Goal: Task Accomplishment & Management: Complete application form

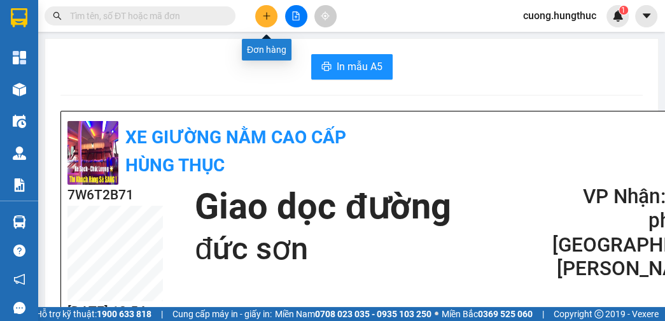
click at [264, 17] on icon "plus" at bounding box center [266, 15] width 9 height 9
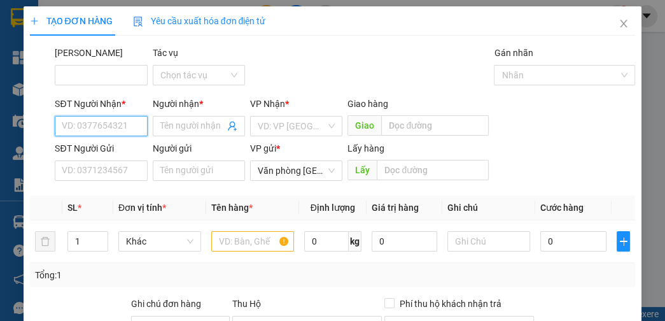
click at [122, 129] on input "SĐT Người Nhận *" at bounding box center [101, 126] width 92 height 20
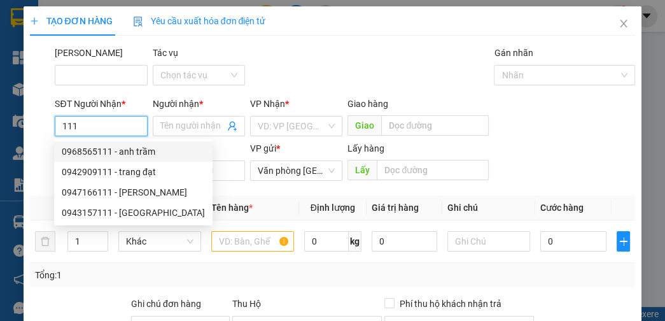
click at [116, 157] on div "0968565111 - anh trầm" at bounding box center [133, 152] width 143 height 14
type input "0968565111"
type input "anh trầm"
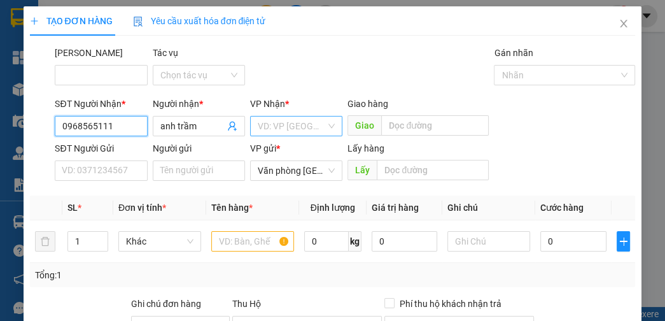
type input "0968565111"
click at [274, 130] on input "search" at bounding box center [292, 125] width 68 height 19
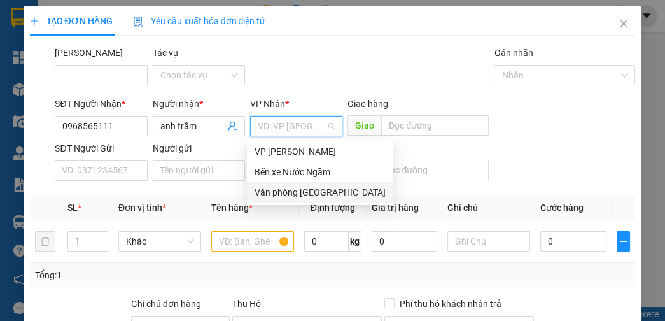
click at [295, 194] on div "Văn phòng [GEOGRAPHIC_DATA]" at bounding box center [320, 192] width 131 height 14
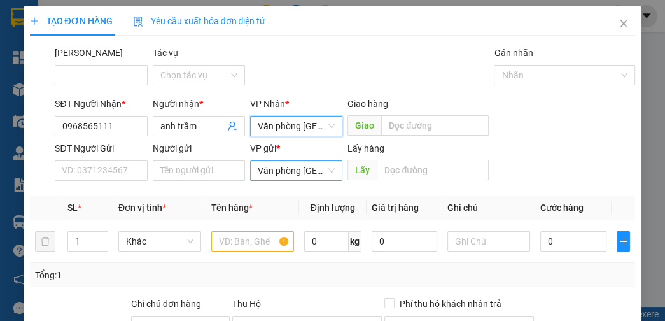
click at [293, 166] on span "Văn phòng [GEOGRAPHIC_DATA]" at bounding box center [296, 170] width 77 height 19
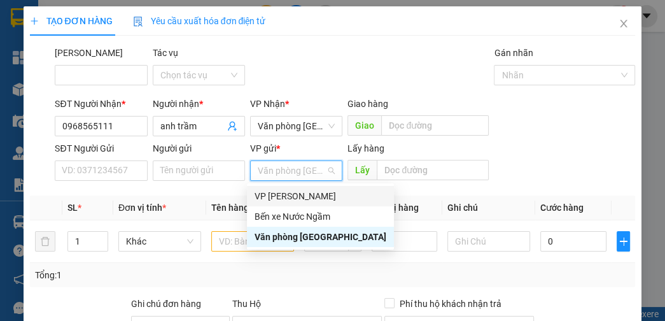
click at [288, 197] on div "VP [PERSON_NAME]" at bounding box center [321, 196] width 132 height 14
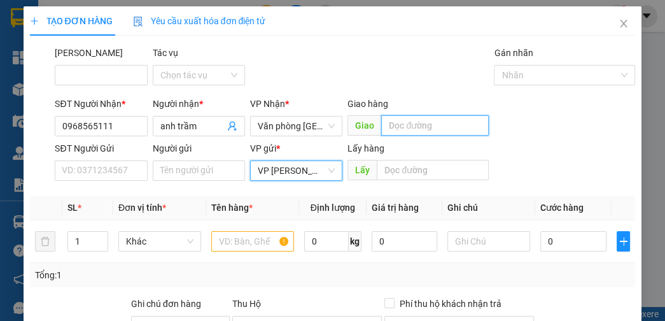
click at [400, 120] on input "text" at bounding box center [435, 125] width 108 height 20
type input "nghĩa thái"
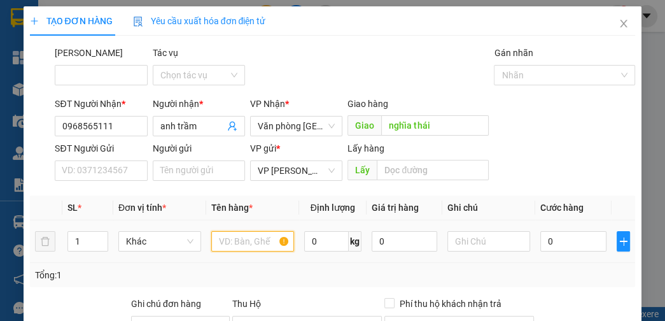
click at [253, 242] on input "text" at bounding box center [252, 241] width 83 height 20
type input "a"
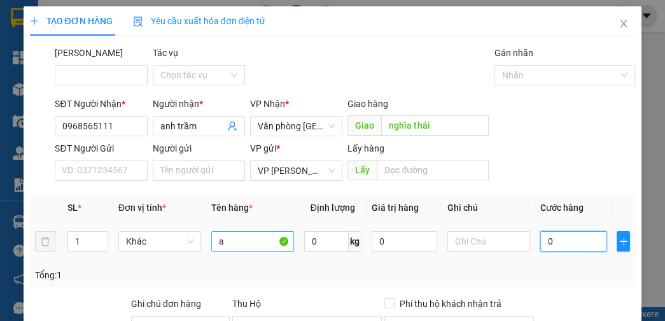
type input "5"
type input "50"
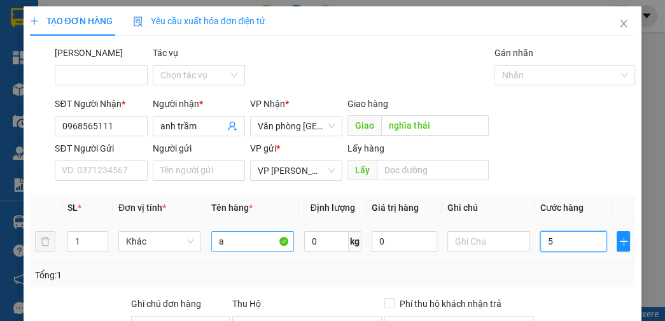
type input "50"
type input "500"
type input "5.000"
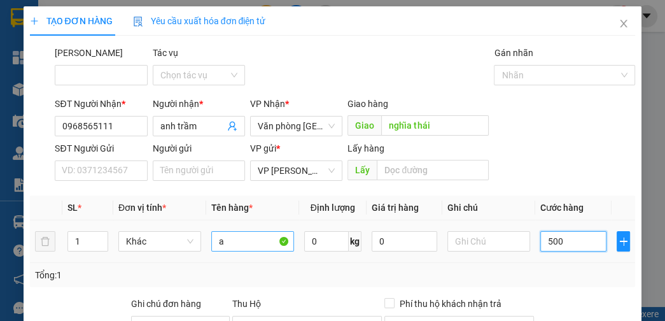
type input "5.000"
type input "50.000"
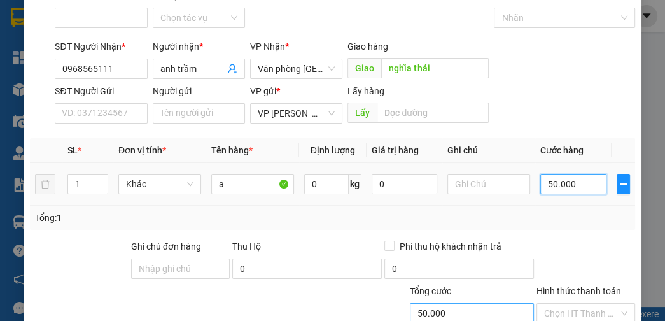
scroll to position [144, 0]
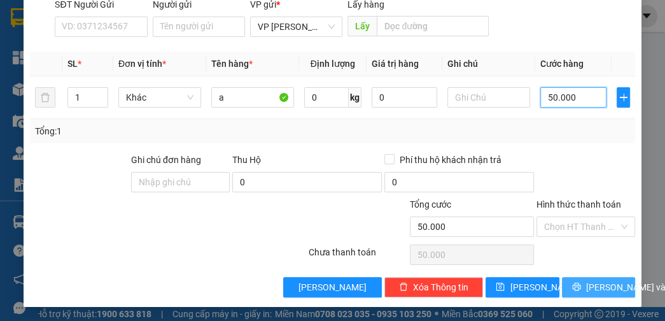
type input "50.000"
drag, startPoint x: 589, startPoint y: 283, endPoint x: 492, endPoint y: 270, distance: 97.7
click at [586, 283] on span "[PERSON_NAME] và In" at bounding box center [630, 287] width 89 height 14
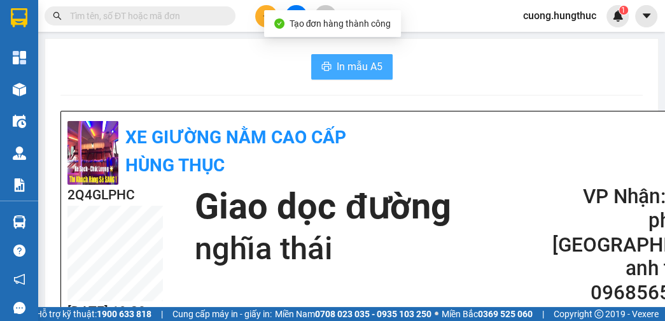
click at [357, 68] on span "In mẫu A5" at bounding box center [360, 67] width 46 height 16
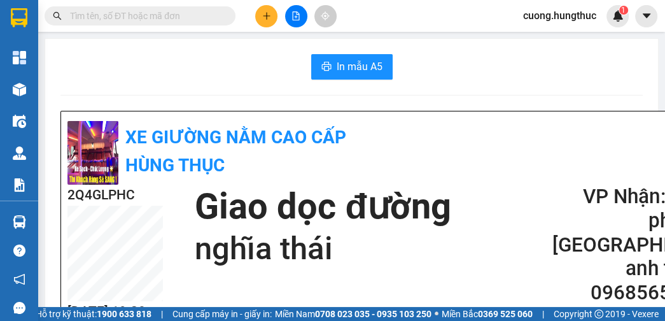
click at [262, 19] on icon "plus" at bounding box center [266, 15] width 9 height 9
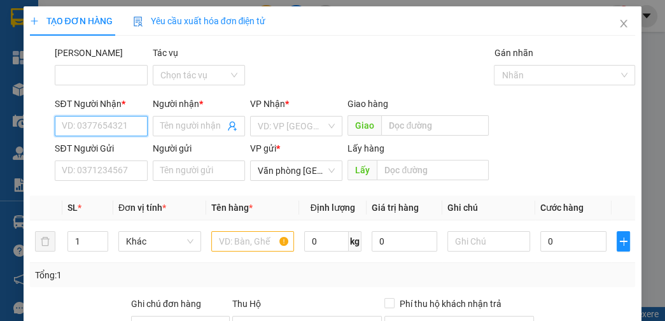
click at [109, 125] on input "SĐT Người Nhận *" at bounding box center [101, 126] width 92 height 20
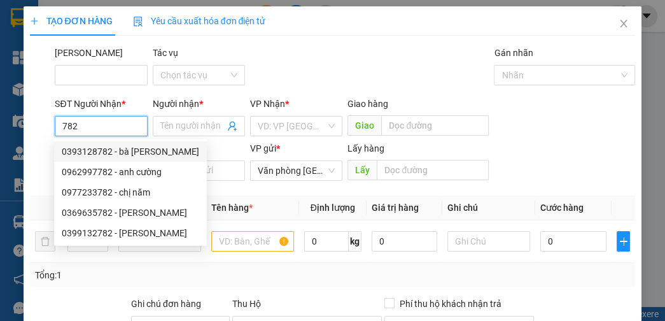
click at [126, 151] on div "0393128782 - bà [PERSON_NAME]" at bounding box center [130, 152] width 137 height 14
type input "0393128782"
type input "bà [PERSON_NAME]"
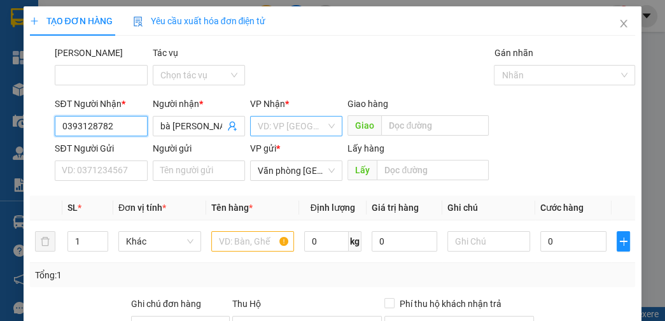
type input "0393128782"
drag, startPoint x: 299, startPoint y: 125, endPoint x: 298, endPoint y: 132, distance: 7.7
click at [299, 125] on input "search" at bounding box center [292, 125] width 68 height 19
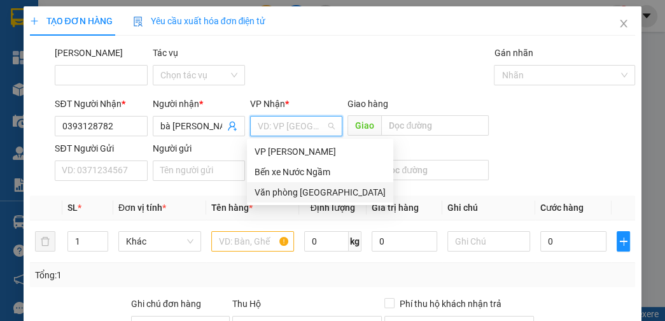
click at [304, 194] on div "Văn phòng [GEOGRAPHIC_DATA]" at bounding box center [320, 192] width 131 height 14
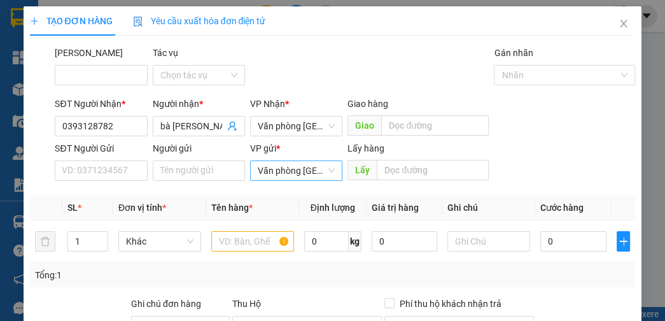
click at [300, 180] on div "VP gửi * Văn phòng [GEOGRAPHIC_DATA]" at bounding box center [296, 163] width 92 height 45
click at [300, 175] on span "Văn phòng [GEOGRAPHIC_DATA]" at bounding box center [296, 170] width 77 height 19
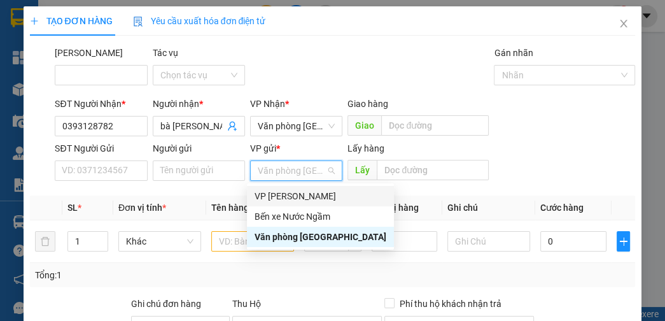
click at [299, 195] on div "VP [PERSON_NAME]" at bounding box center [321, 196] width 132 height 14
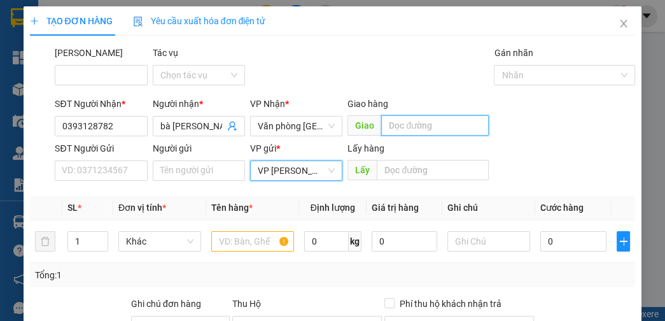
click at [400, 117] on input "text" at bounding box center [435, 125] width 108 height 20
type input "bỏ ãi xe"
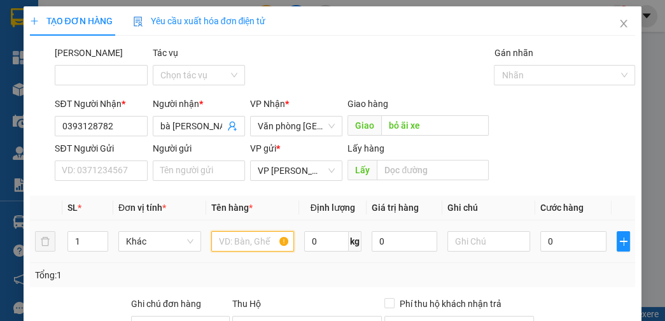
click at [244, 246] on input "text" at bounding box center [252, 241] width 83 height 20
type input "a"
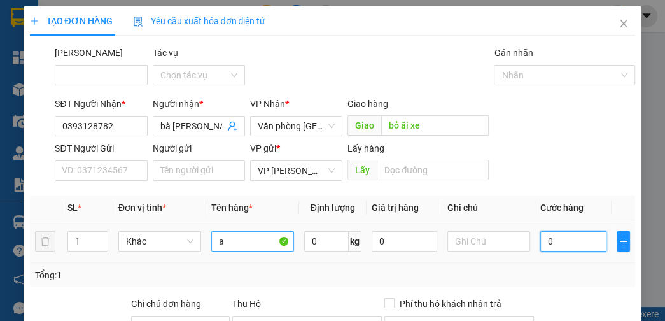
type input "5"
type input "50"
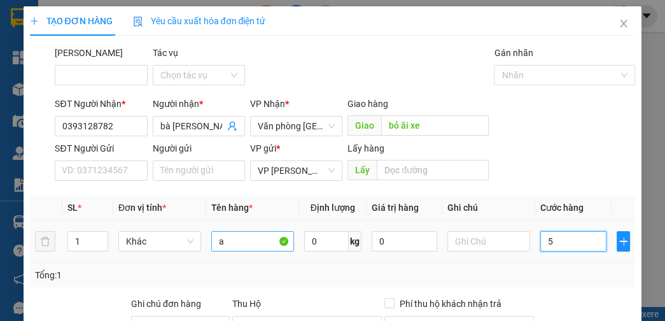
type input "50"
type input "500"
type input "5.000"
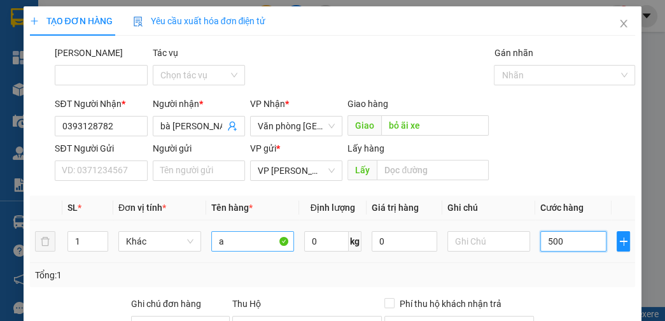
type input "5.000"
type input "50.000"
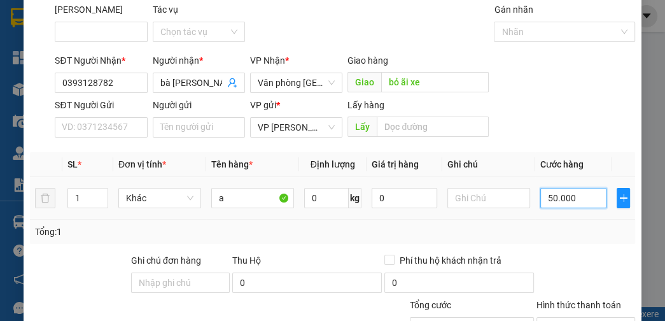
scroll to position [102, 0]
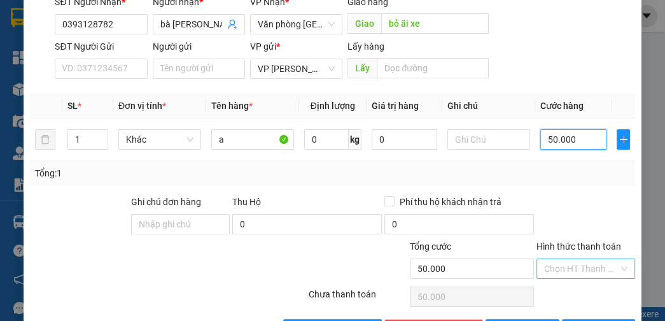
type input "50.000"
click at [568, 265] on input "Hình thức thanh toán" at bounding box center [581, 268] width 74 height 19
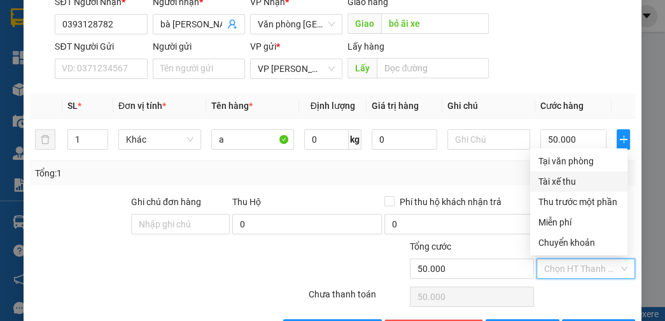
click at [563, 180] on div "Tài xế thu" at bounding box center [579, 181] width 82 height 14
type input "0"
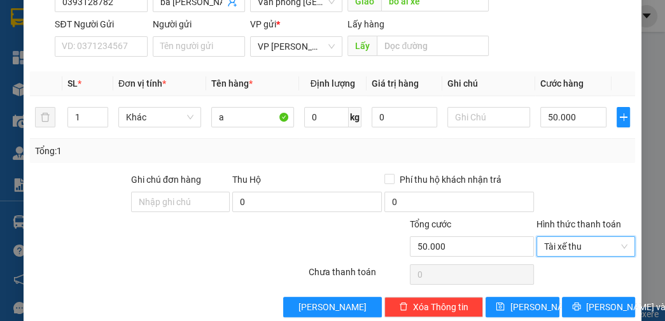
scroll to position [144, 0]
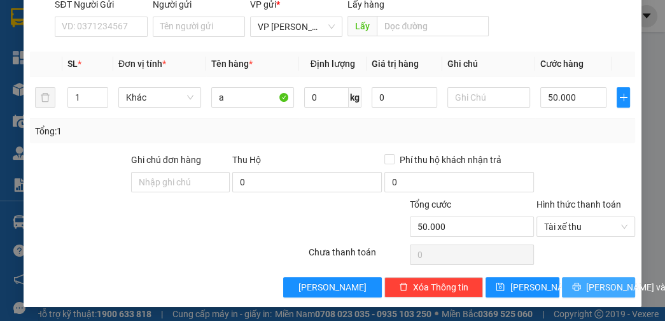
click at [579, 277] on button "[PERSON_NAME] và In" at bounding box center [598, 287] width 73 height 20
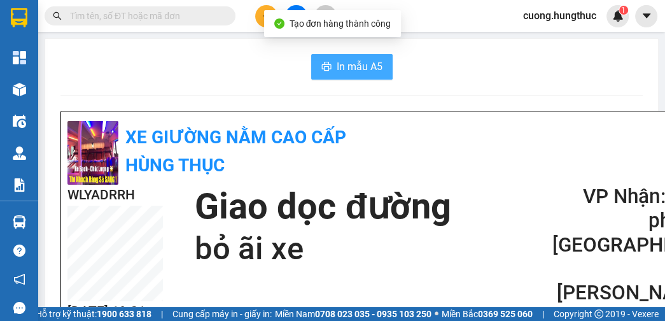
click at [351, 66] on span "In mẫu A5" at bounding box center [360, 67] width 46 height 16
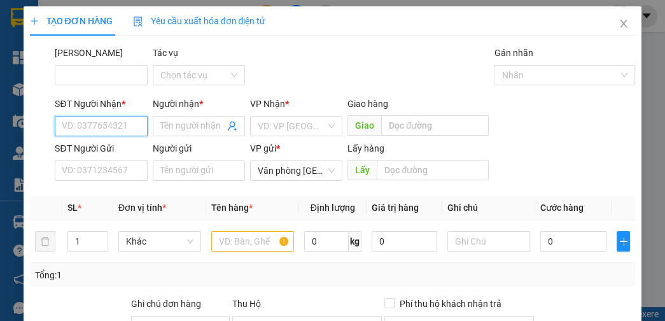
click at [99, 132] on input "SĐT Người Nhận *" at bounding box center [101, 126] width 92 height 20
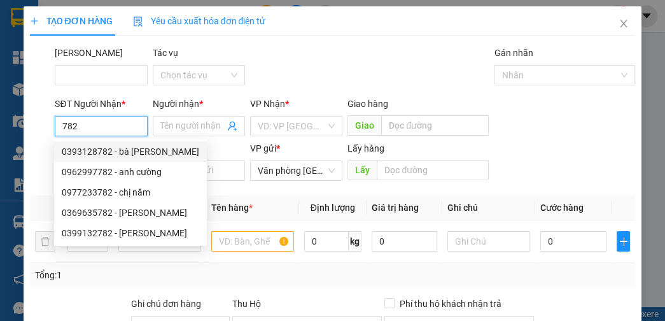
click at [125, 152] on div "0393128782 - bà [PERSON_NAME]" at bounding box center [130, 152] width 137 height 14
type input "0393128782"
type input "bà [PERSON_NAME]"
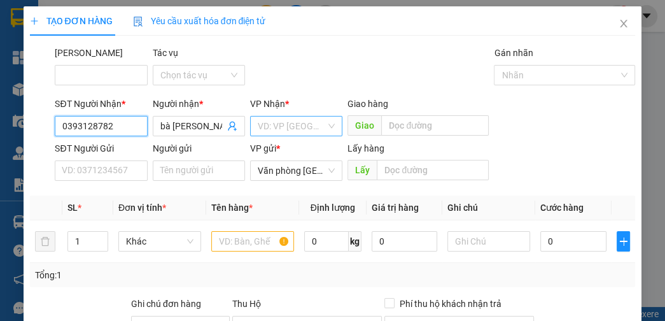
type input "0393128782"
click at [272, 116] on input "search" at bounding box center [292, 125] width 68 height 19
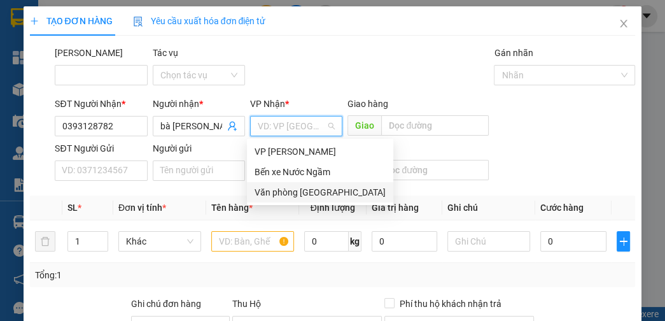
click at [302, 186] on div "Văn phòng [GEOGRAPHIC_DATA]" at bounding box center [320, 192] width 131 height 14
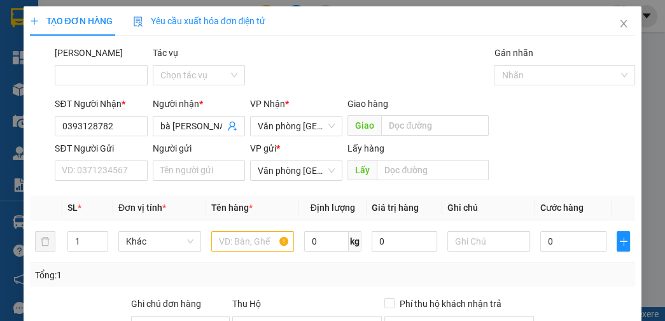
click at [293, 153] on div "VP gửi *" at bounding box center [296, 148] width 92 height 14
click at [295, 170] on span "Văn phòng [GEOGRAPHIC_DATA]" at bounding box center [296, 170] width 77 height 19
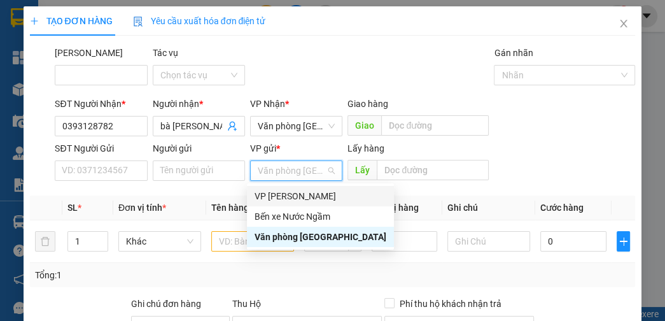
click at [288, 190] on div "VP [PERSON_NAME]" at bounding box center [321, 196] width 132 height 14
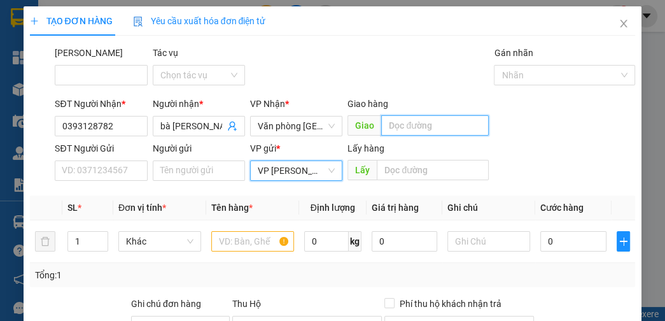
click at [400, 115] on input "text" at bounding box center [435, 125] width 108 height 20
type input "bỏ bãi xe"
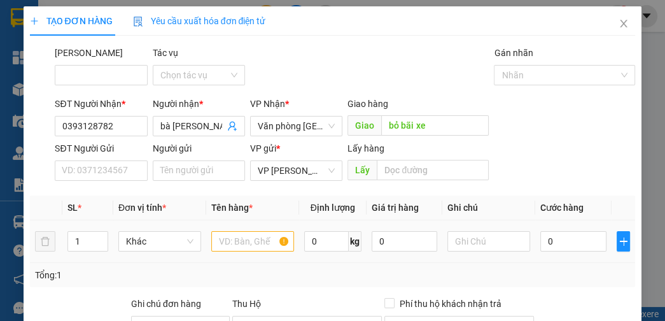
click at [249, 257] on td at bounding box center [252, 241] width 93 height 43
click at [246, 237] on input "text" at bounding box center [252, 241] width 83 height 20
type input "a"
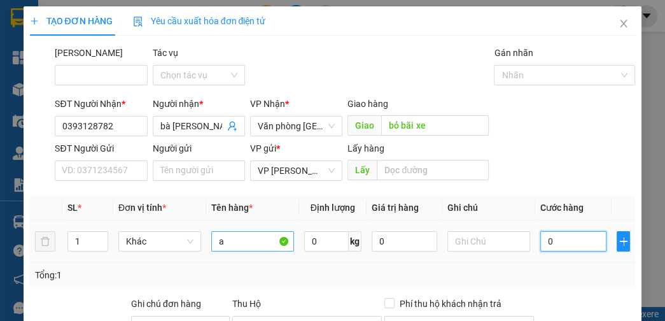
type input "5"
type input "50"
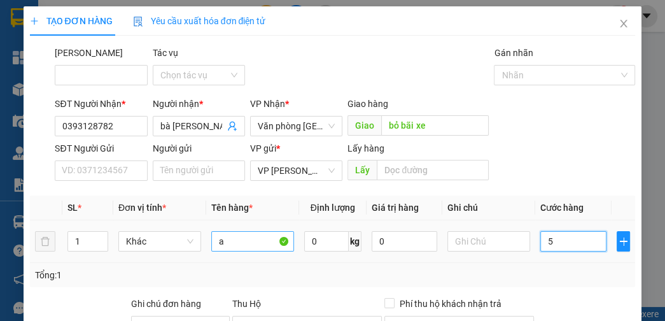
type input "50"
type input "500"
type input "5.000"
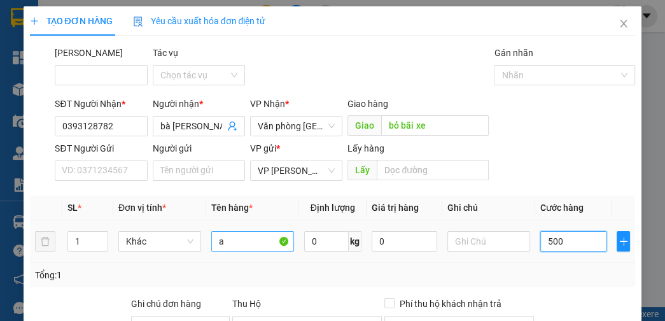
type input "5.000"
type input "50.000"
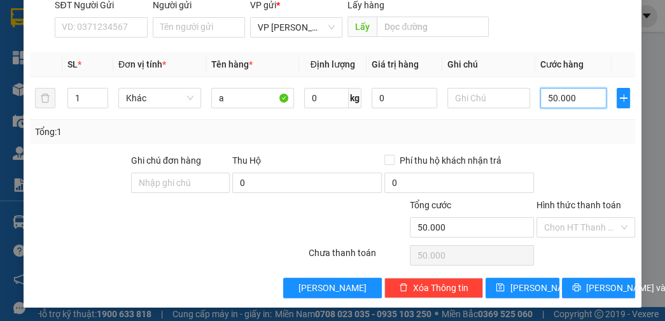
scroll to position [144, 0]
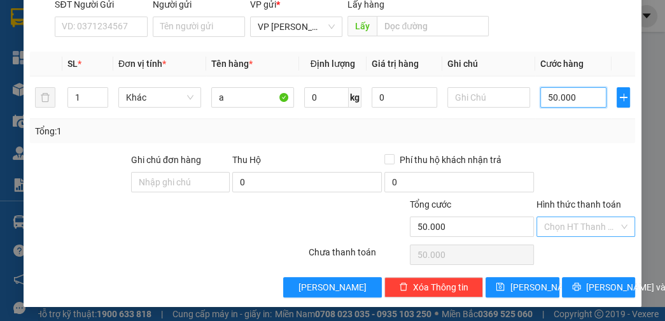
type input "50.000"
click at [567, 229] on input "Hình thức thanh toán" at bounding box center [581, 226] width 74 height 19
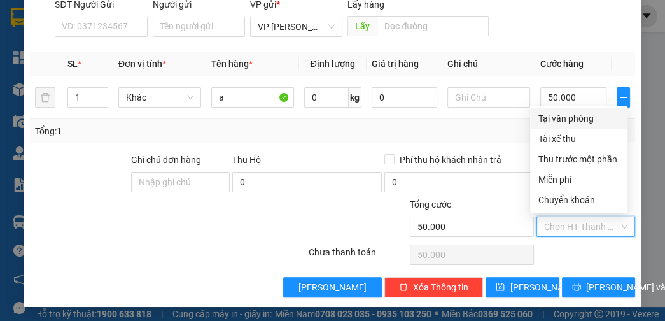
click at [559, 116] on div "Tại văn phòng" at bounding box center [579, 118] width 82 height 14
type input "0"
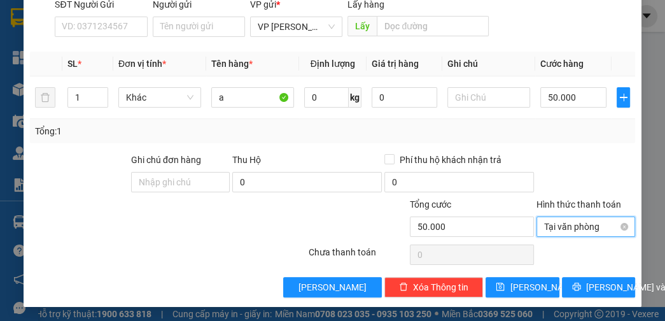
click at [581, 223] on span "Tại văn phòng" at bounding box center [585, 226] width 83 height 19
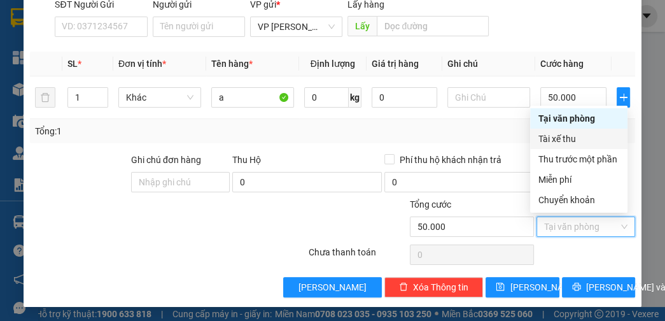
click at [560, 143] on div "Tài xế thu" at bounding box center [579, 139] width 82 height 14
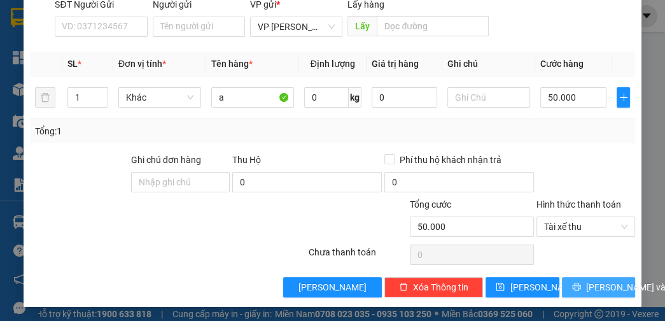
click at [590, 290] on span "[PERSON_NAME] và In" at bounding box center [630, 287] width 89 height 14
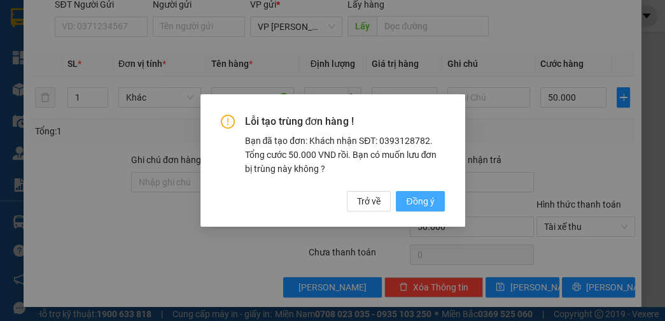
click at [424, 199] on span "Đồng ý" at bounding box center [420, 201] width 28 height 14
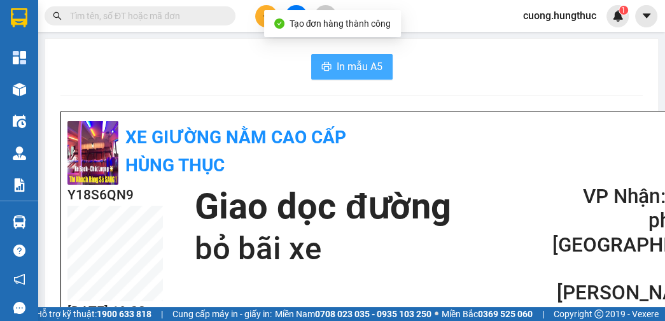
click at [327, 67] on button "In mẫu A5" at bounding box center [351, 66] width 81 height 25
